Goal: Transaction & Acquisition: Subscribe to service/newsletter

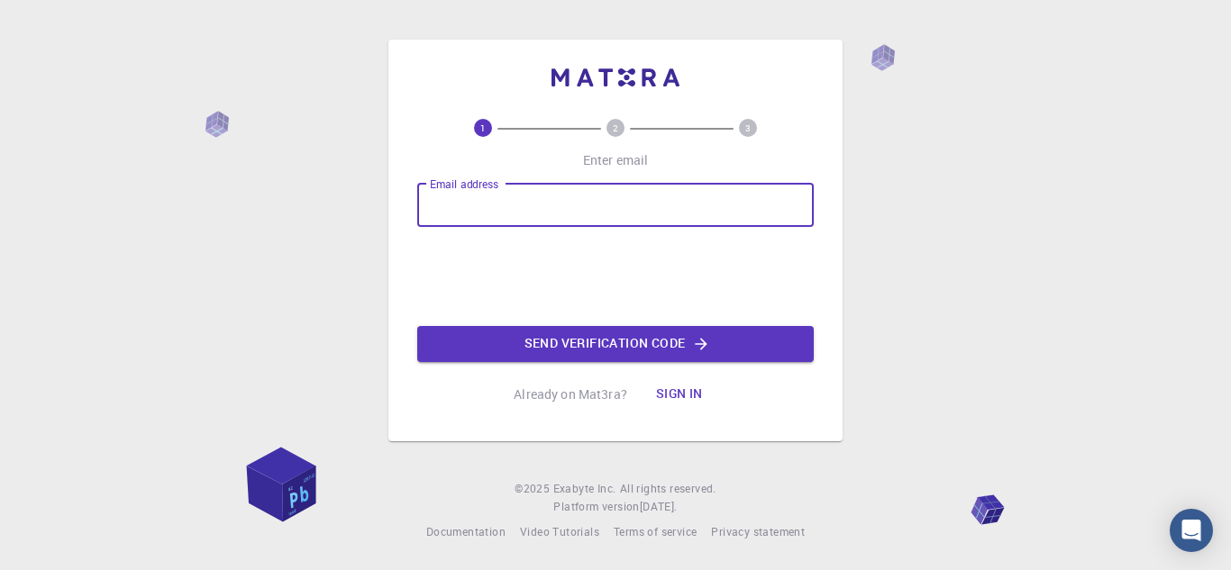
click at [515, 213] on input "Email address" at bounding box center [615, 205] width 397 height 43
type input "[EMAIL_ADDRESS][DOMAIN_NAME]"
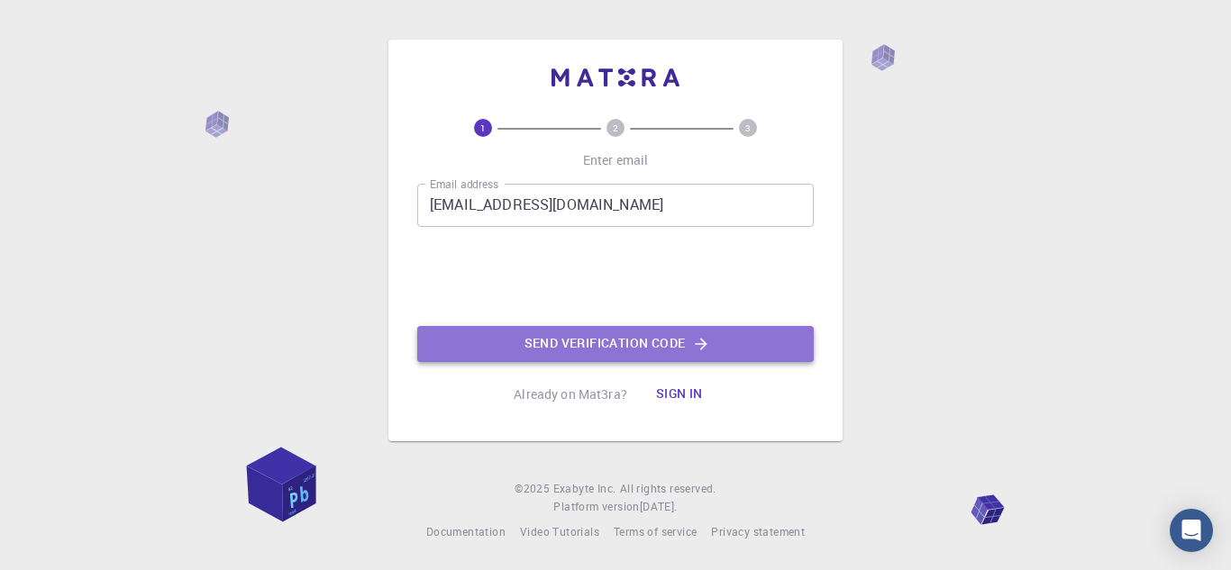
click at [584, 344] on button "Send verification code" at bounding box center [615, 344] width 397 height 36
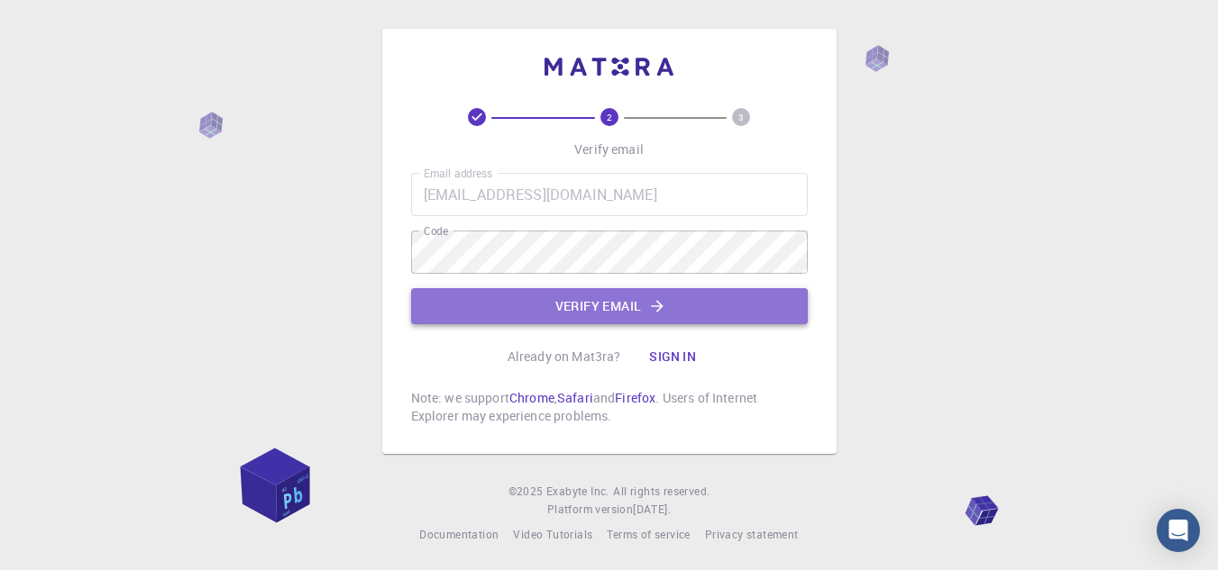
click at [581, 298] on button "Verify email" at bounding box center [609, 306] width 397 height 36
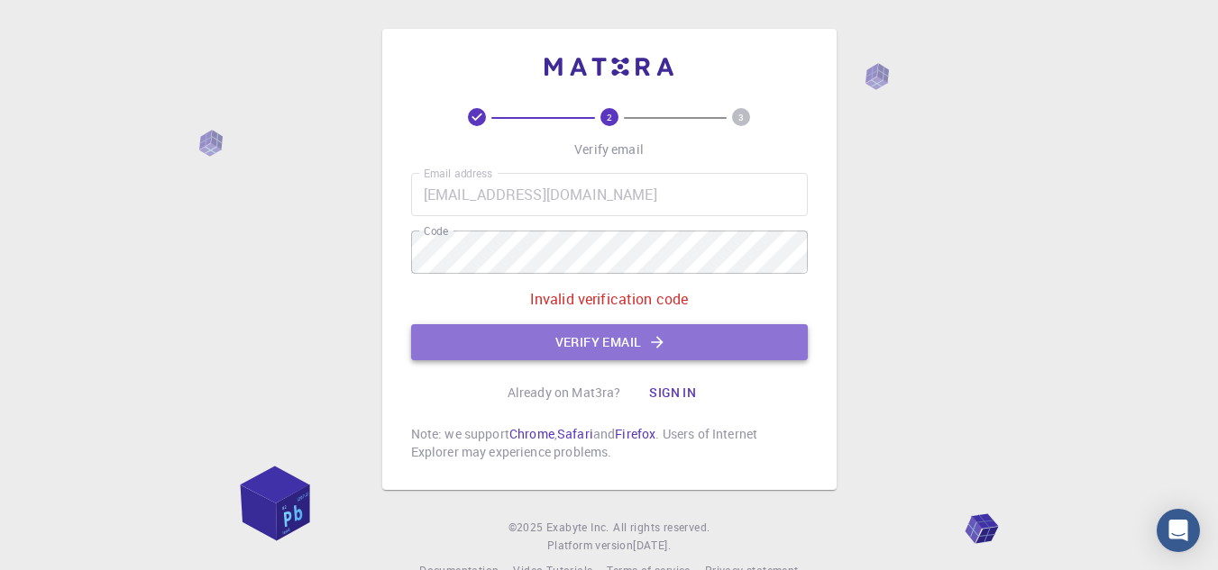
click at [615, 332] on button "Verify email" at bounding box center [609, 342] width 397 height 36
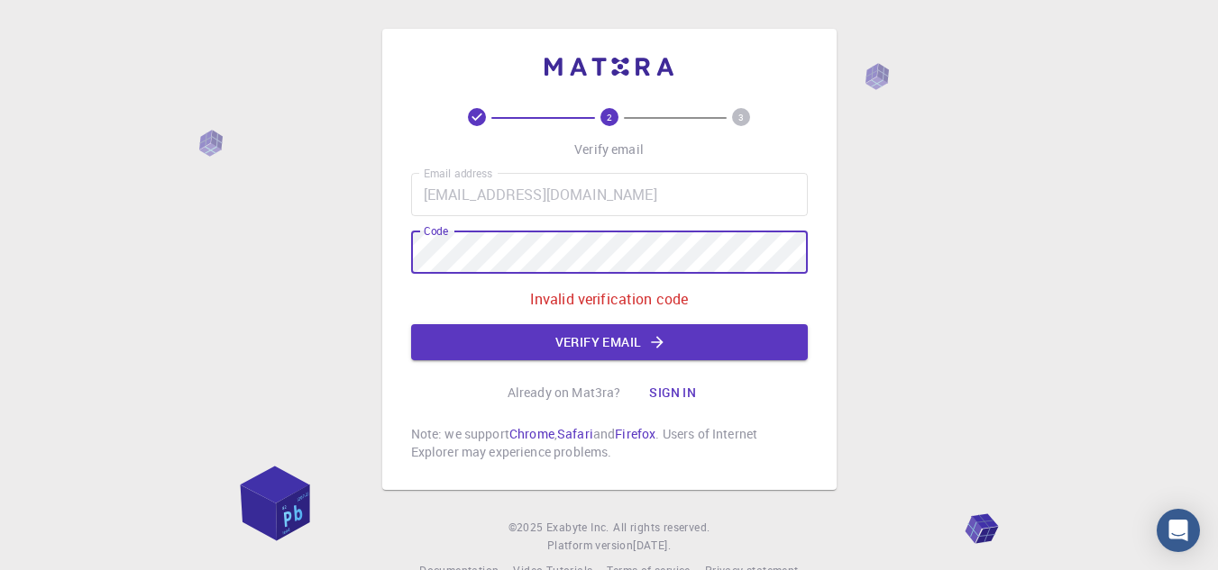
click at [236, 269] on div "2 3 Verify email Email address [EMAIL_ADDRESS][DOMAIN_NAME] Email address Code …" at bounding box center [609, 304] width 1218 height 609
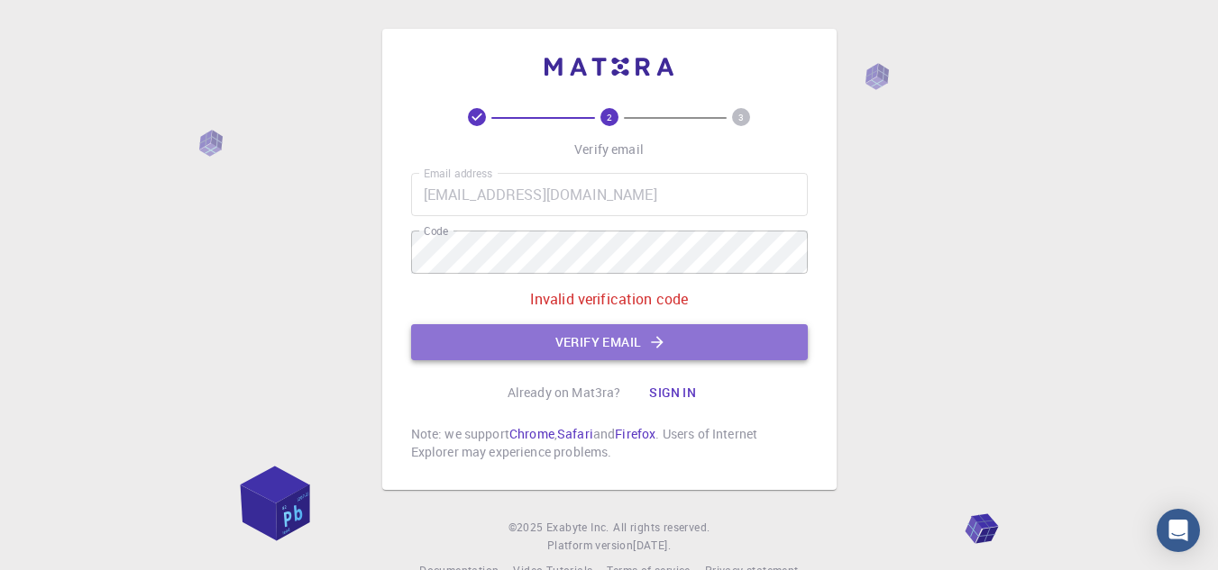
click at [676, 326] on button "Verify email" at bounding box center [609, 342] width 397 height 36
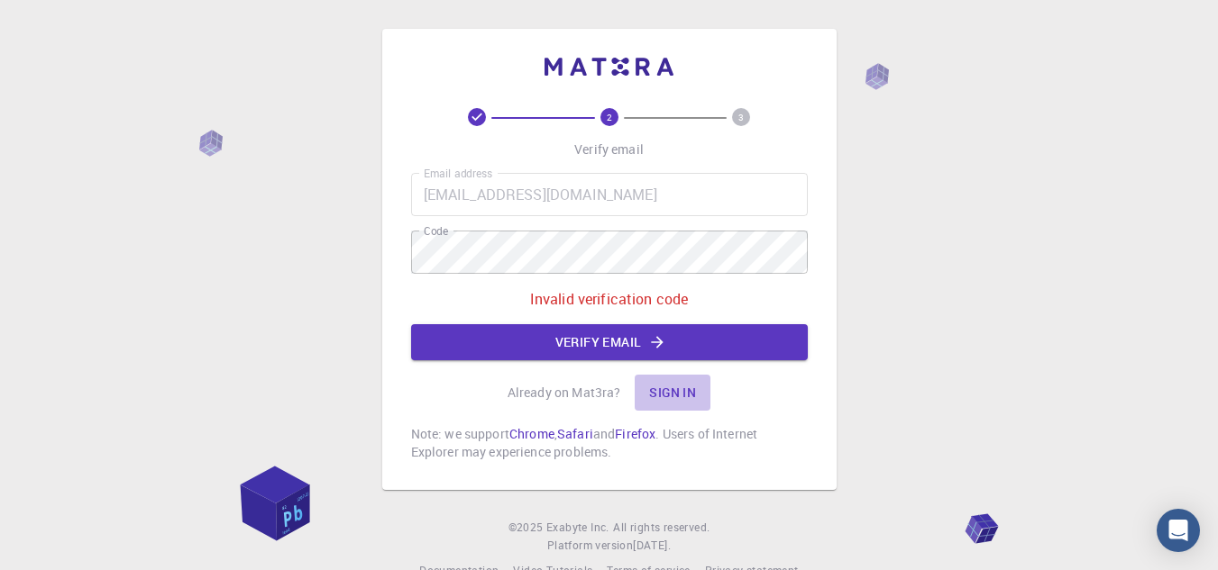
click at [671, 386] on button "Sign in" at bounding box center [672, 393] width 76 height 36
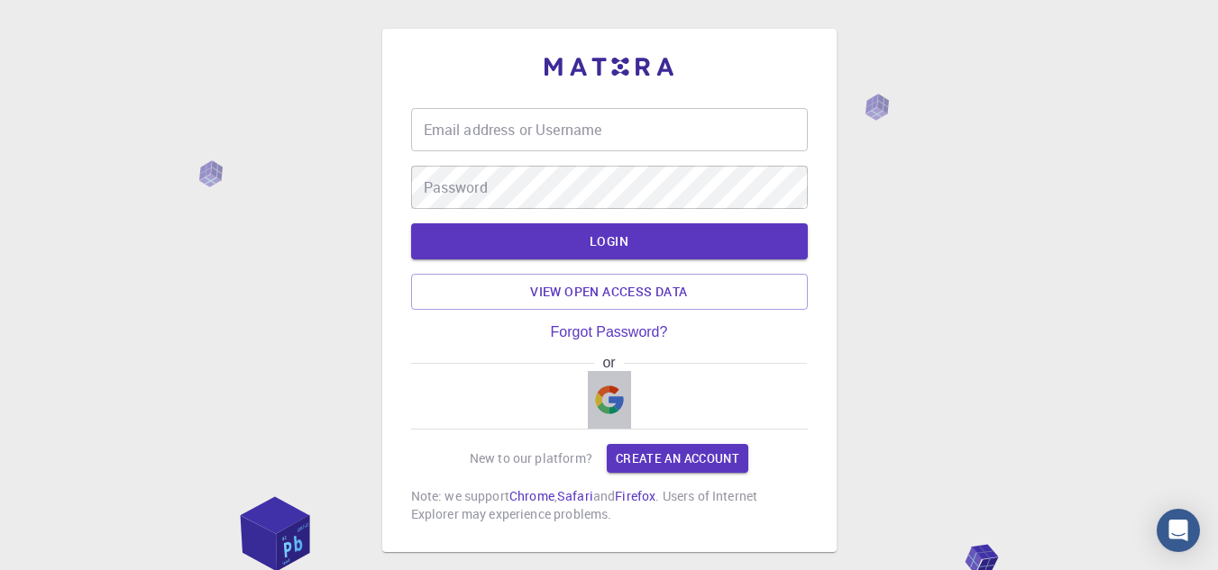
click at [630, 421] on button "button" at bounding box center [609, 400] width 43 height 58
